Goal: Transaction & Acquisition: Purchase product/service

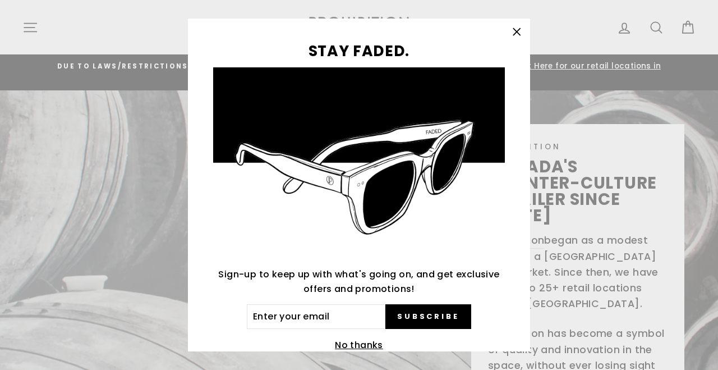
click at [515, 31] on icon "button" at bounding box center [517, 32] width 16 height 16
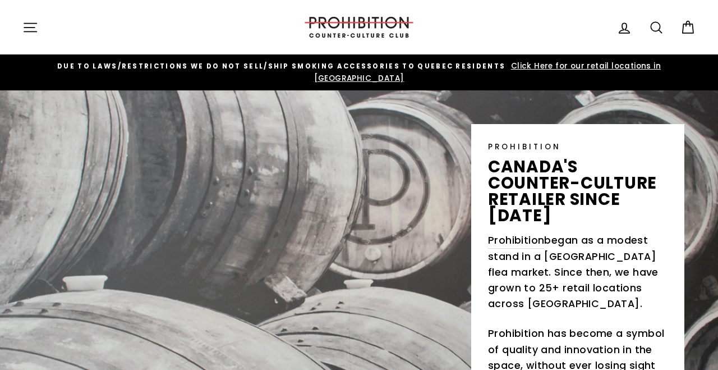
click at [654, 29] on icon at bounding box center [656, 28] width 16 height 16
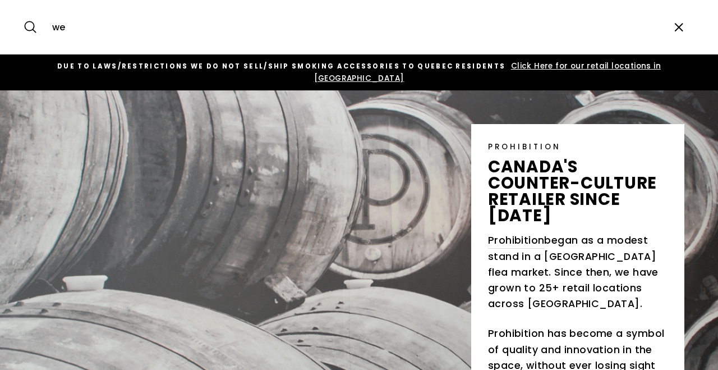
type input "w"
type input "uwell"
click at [34, 27] on button "Search" at bounding box center [34, 27] width 24 height 38
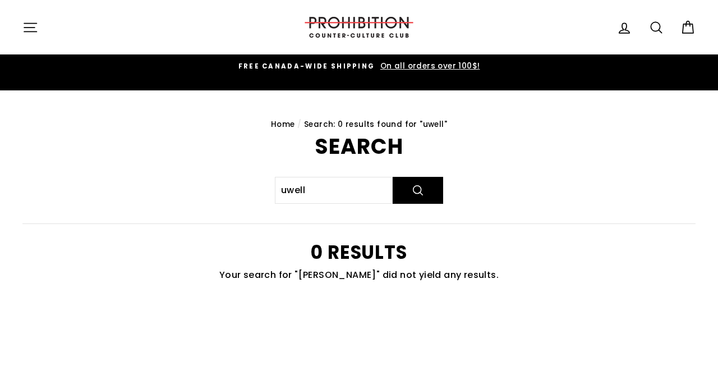
click at [30, 26] on icon "button" at bounding box center [30, 28] width 16 height 16
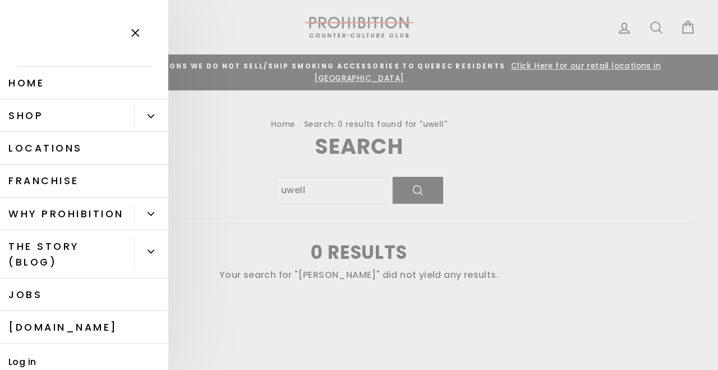
click at [62, 114] on link "Shop" at bounding box center [67, 115] width 134 height 33
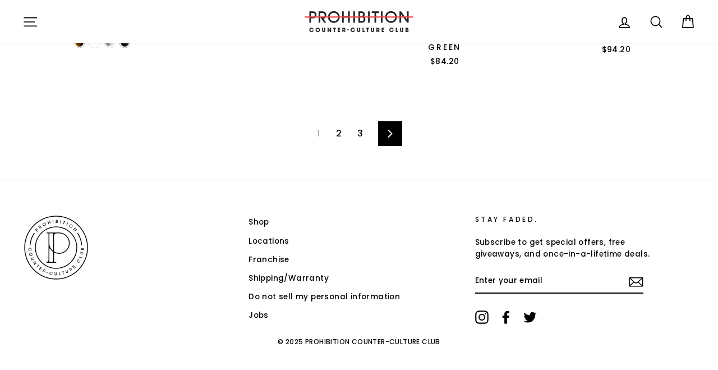
scroll to position [1779, 0]
click at [340, 125] on link "2" at bounding box center [338, 134] width 19 height 18
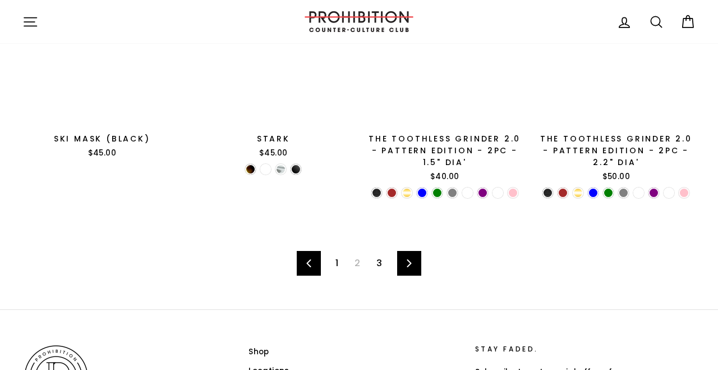
scroll to position [1648, 0]
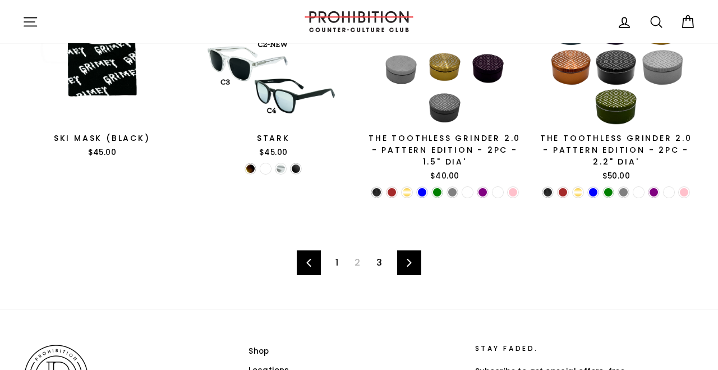
click at [380, 253] on link "3" at bounding box center [379, 262] width 19 height 18
